Goal: Navigation & Orientation: Understand site structure

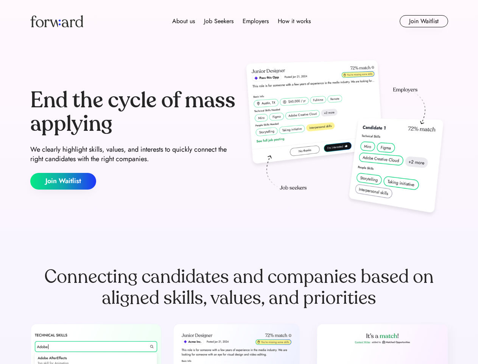
click at [239, 182] on div "End the cycle of mass applying We clearly highlight skills, values, and interes…" at bounding box center [239, 139] width 418 height 163
click at [239, 21] on div "About us Job Seekers Employers How it works" at bounding box center [241, 21] width 298 height 9
click at [57, 21] on img at bounding box center [56, 21] width 53 height 12
click at [242, 21] on div "About us Job Seekers Employers How it works" at bounding box center [241, 21] width 298 height 9
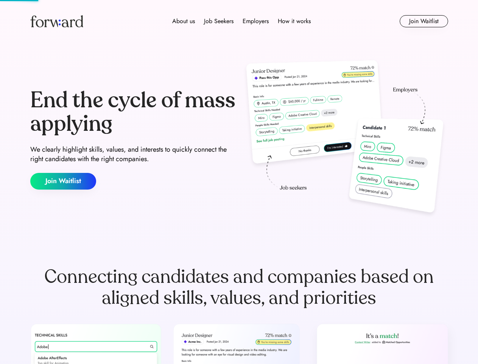
click at [184, 21] on div "About us" at bounding box center [183, 21] width 23 height 9
click at [219, 21] on div "Job Seekers" at bounding box center [219, 21] width 30 height 9
click at [256, 21] on div "Employers" at bounding box center [256, 21] width 26 height 9
